Goal: Information Seeking & Learning: Learn about a topic

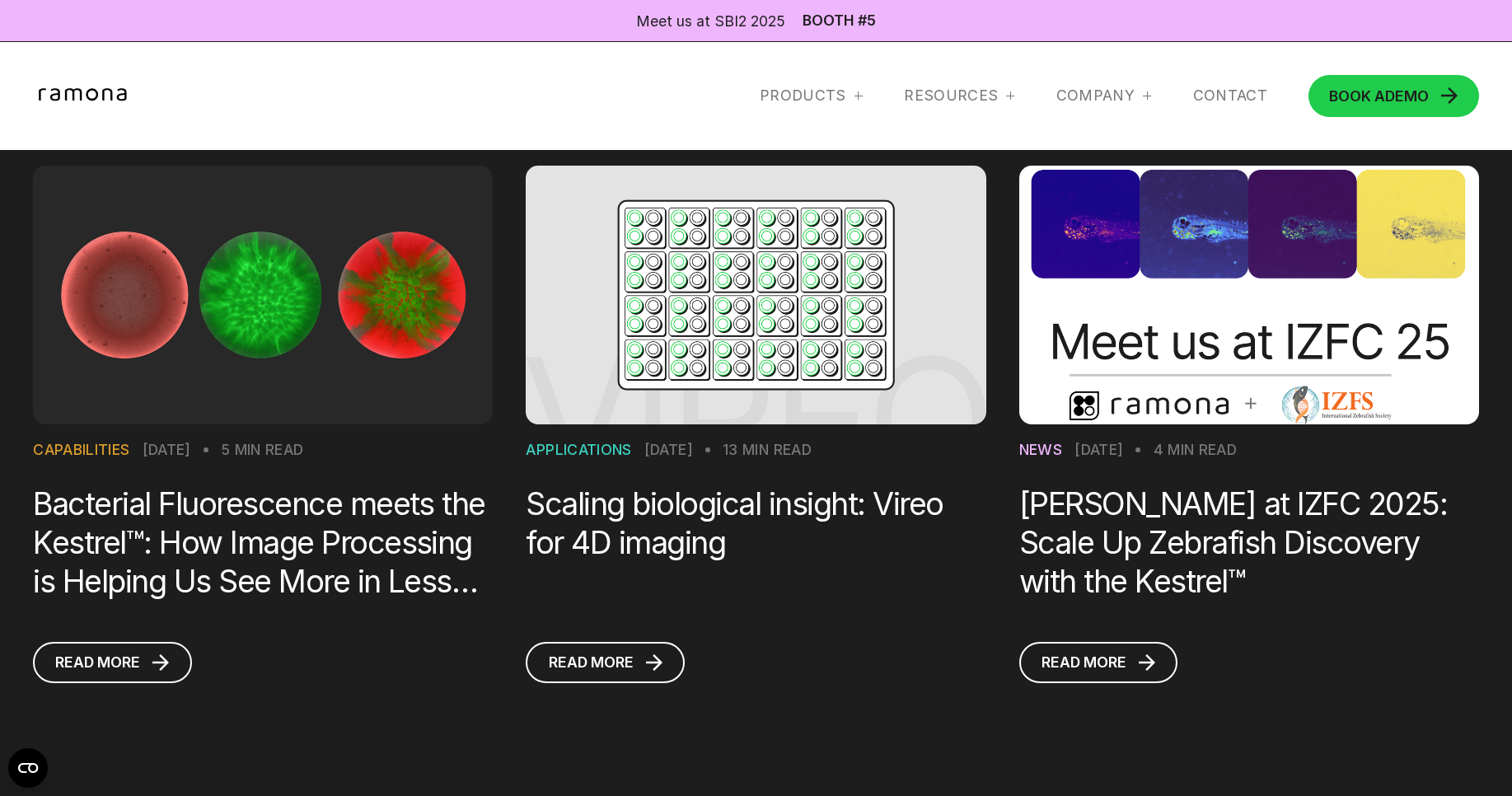
scroll to position [1680, 0]
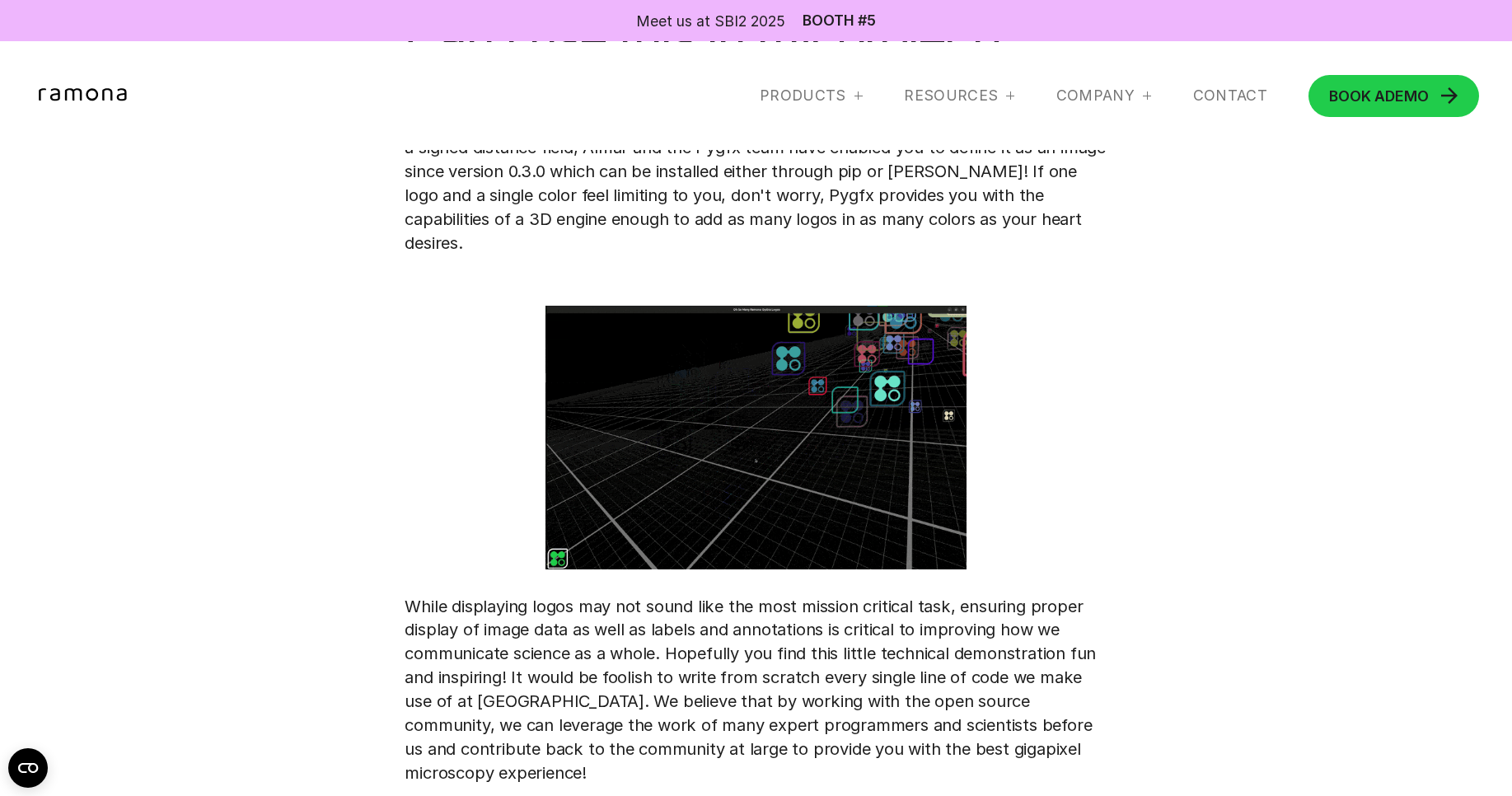
scroll to position [12760, 0]
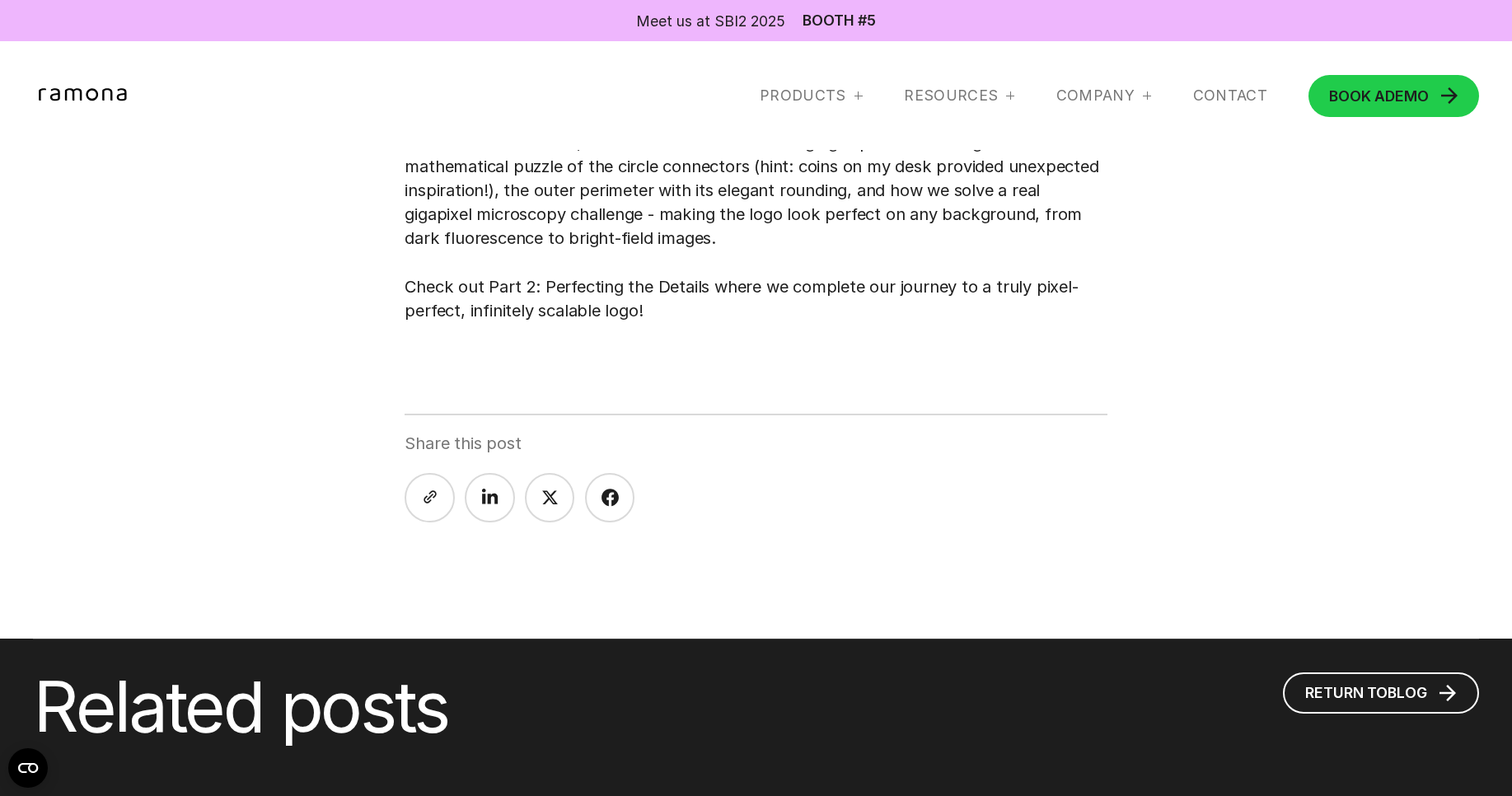
scroll to position [10087, 0]
